Goal: Information Seeking & Learning: Learn about a topic

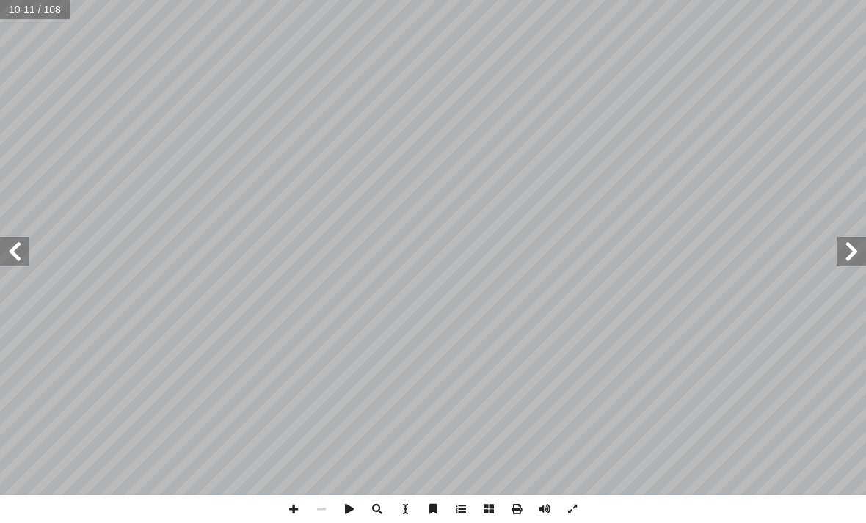
click at [22, 246] on span at bounding box center [14, 251] width 29 height 29
click at [9, 256] on span at bounding box center [14, 251] width 29 height 29
click at [9, 249] on span at bounding box center [14, 251] width 29 height 29
click at [14, 242] on span at bounding box center [14, 251] width 29 height 29
click at [601, 249] on span at bounding box center [850, 251] width 29 height 29
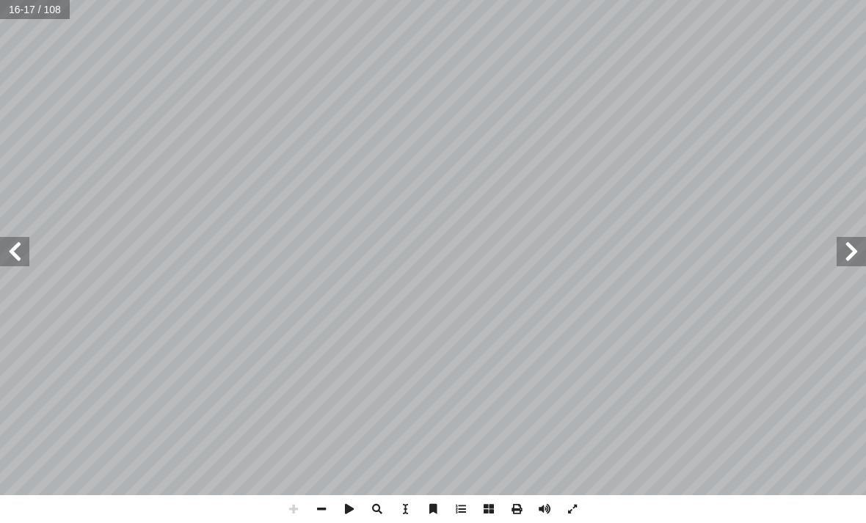
click at [9, 238] on span at bounding box center [14, 251] width 29 height 29
click at [28, 258] on span at bounding box center [14, 251] width 29 height 29
click at [10, 249] on span at bounding box center [14, 251] width 29 height 29
click at [24, 263] on span at bounding box center [14, 251] width 29 height 29
click at [18, 247] on span at bounding box center [14, 251] width 29 height 29
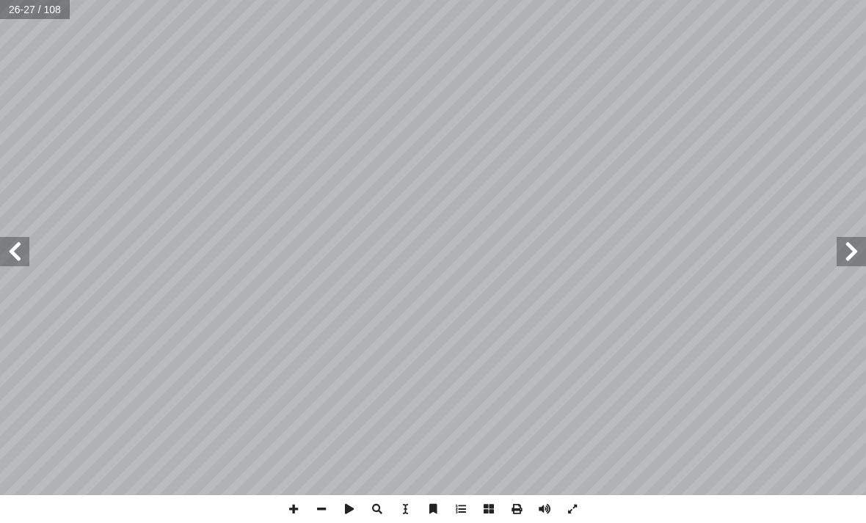
click at [601, 251] on span at bounding box center [850, 251] width 29 height 29
click at [601, 252] on span at bounding box center [850, 251] width 29 height 29
click at [601, 255] on span at bounding box center [850, 251] width 29 height 29
